Goal: Information Seeking & Learning: Learn about a topic

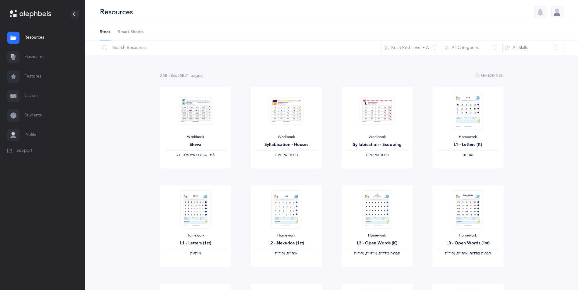
drag, startPoint x: 133, startPoint y: 29, endPoint x: 130, endPoint y: 31, distance: 3.6
click at [133, 30] on span "Smart Sheets" at bounding box center [131, 32] width 26 height 6
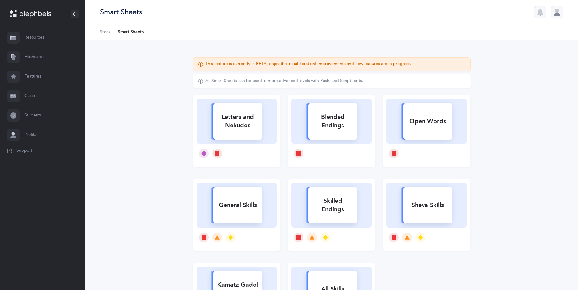
click at [262, 131] on div "Letters and Nekudos" at bounding box center [237, 121] width 49 height 24
select select
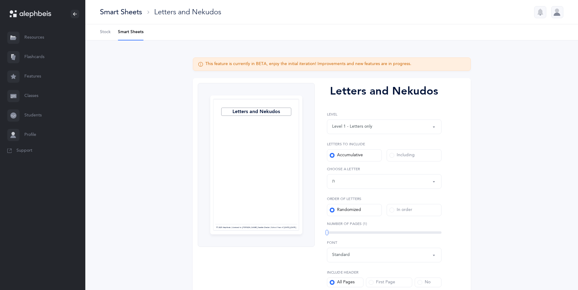
scroll to position [30, 0]
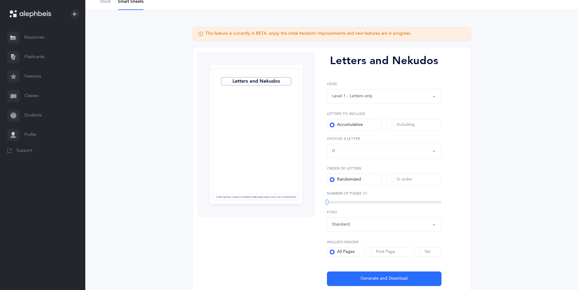
click at [371, 150] on div "Letters up until: ת" at bounding box center [384, 151] width 104 height 10
click at [461, 162] on div "Letters and Nekudos Page 1 © 2025 Alephbeis | Licensed to Menachem Mendel Seatt…" at bounding box center [332, 170] width 278 height 244
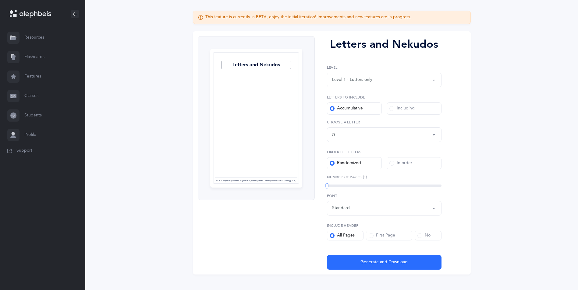
scroll to position [56, 0]
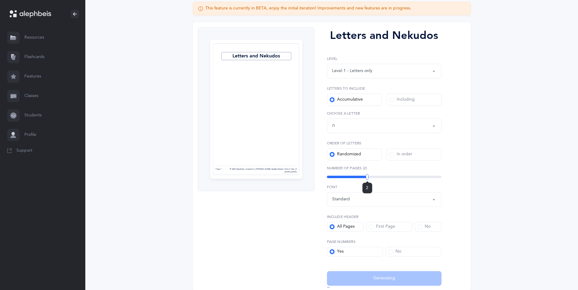
click at [367, 176] on div "2" at bounding box center [384, 177] width 114 height 2
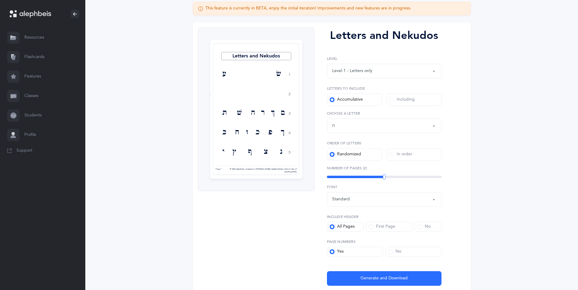
click at [354, 130] on div "Letters up until: ת" at bounding box center [384, 126] width 104 height 10
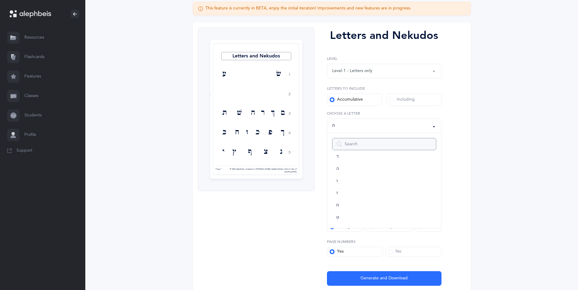
scroll to position [61, 0]
click at [344, 226] on link "י" at bounding box center [384, 227] width 104 height 12
select select "10"
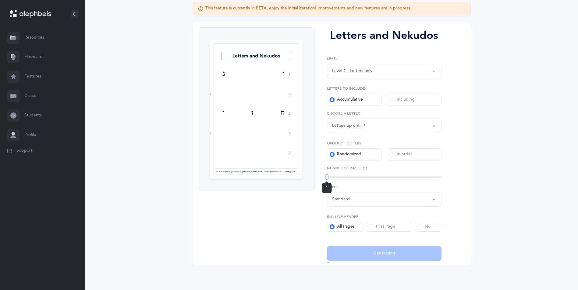
drag, startPoint x: 383, startPoint y: 178, endPoint x: 308, endPoint y: 172, distance: 75.4
click at [308, 172] on div "Letters and Nekudos 1. 2. 3. 4. 5. ו ג ב ח ז י בּ ד א ט ה א י בּ ט ב ז ד ה ו ג …" at bounding box center [332, 145] width 278 height 244
